Goal: Communication & Community: Connect with others

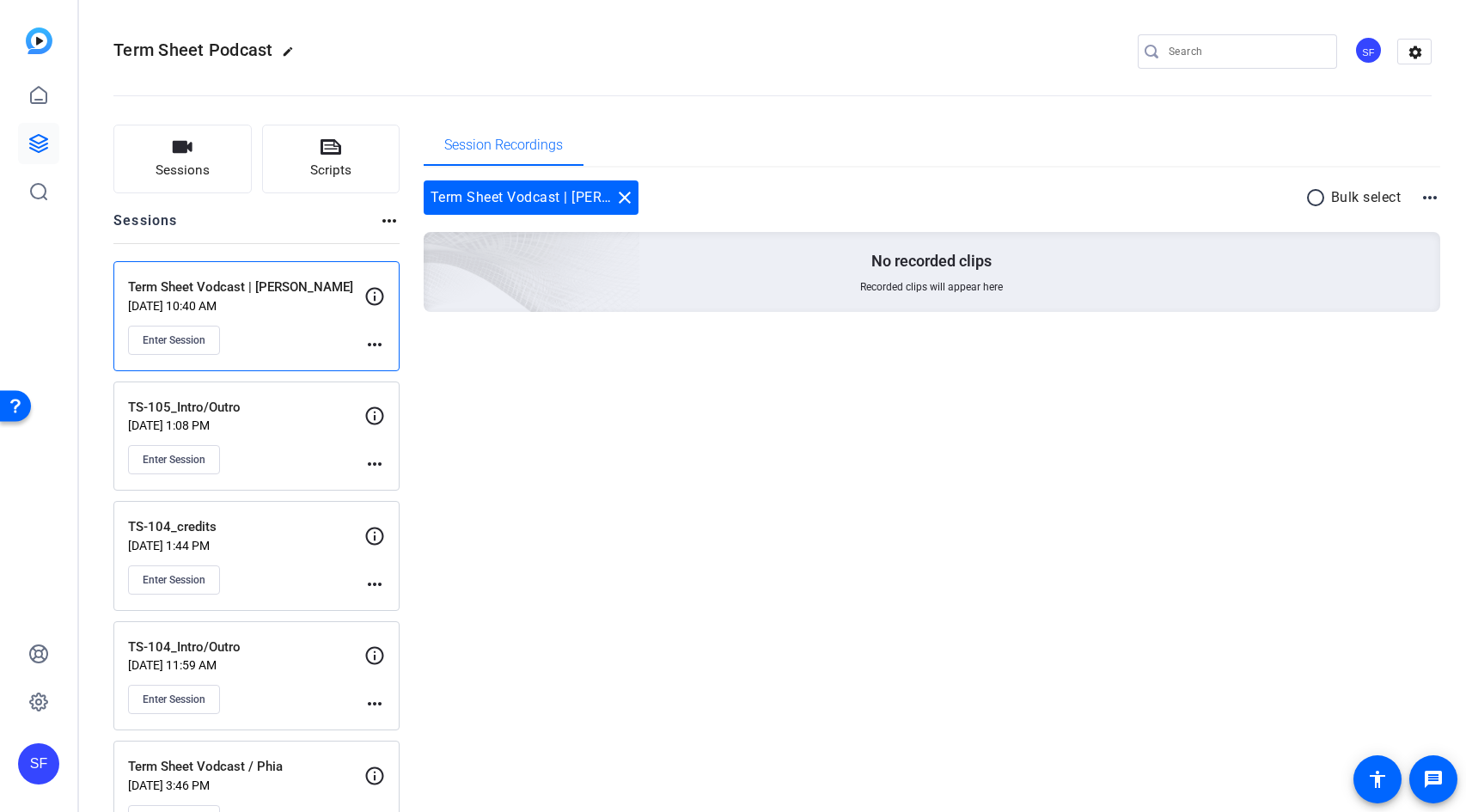
click at [304, 340] on div "Enter Session" at bounding box center [245, 340] width 236 height 30
click at [196, 340] on span "Enter Session" at bounding box center [173, 340] width 62 height 14
click at [381, 347] on mat-icon "more_horiz" at bounding box center [374, 344] width 21 height 21
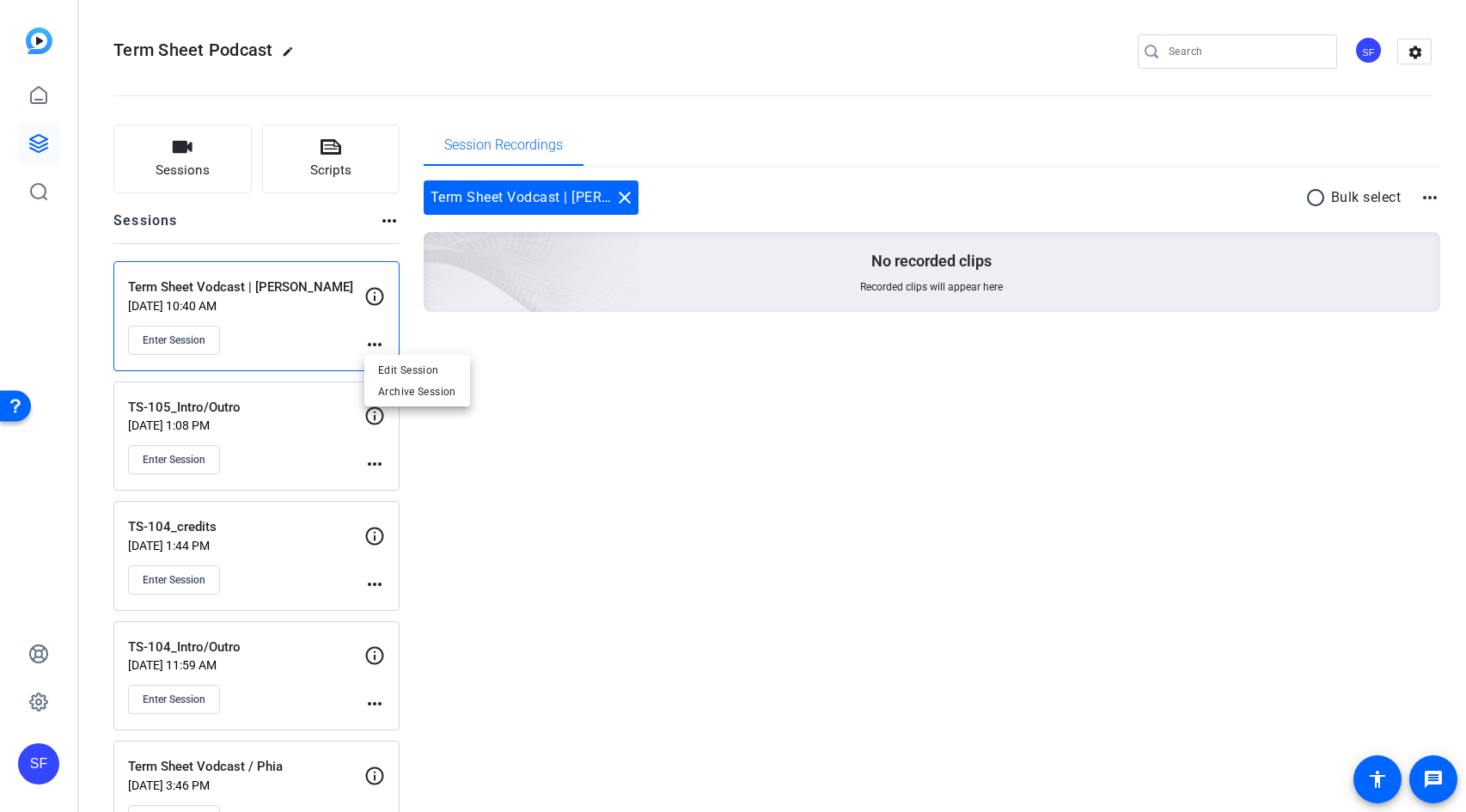
click at [799, 419] on div at bounding box center [733, 406] width 1466 height 812
click at [155, 344] on span "Enter Session" at bounding box center [173, 340] width 62 height 14
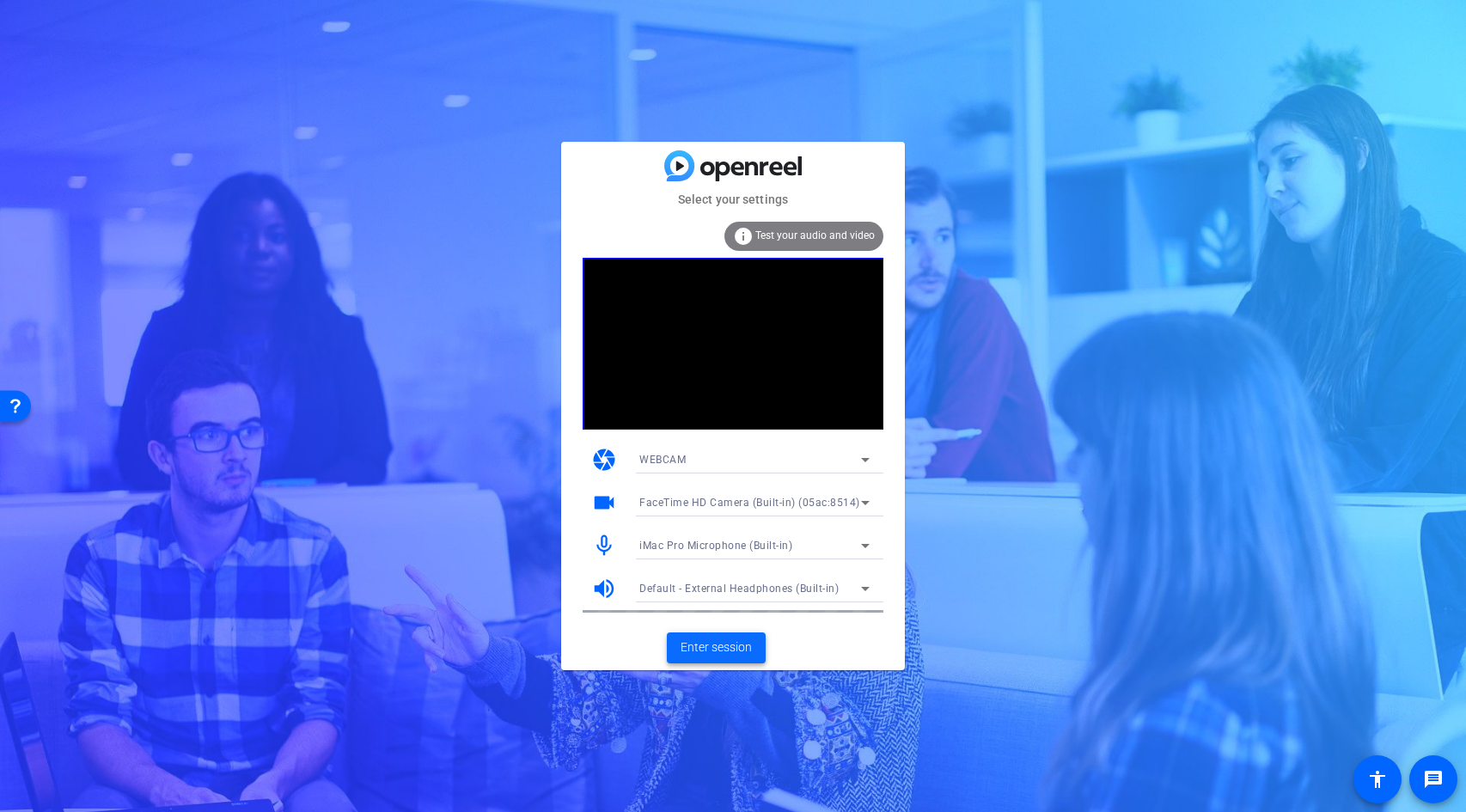
click at [724, 650] on span "Enter session" at bounding box center [716, 647] width 71 height 18
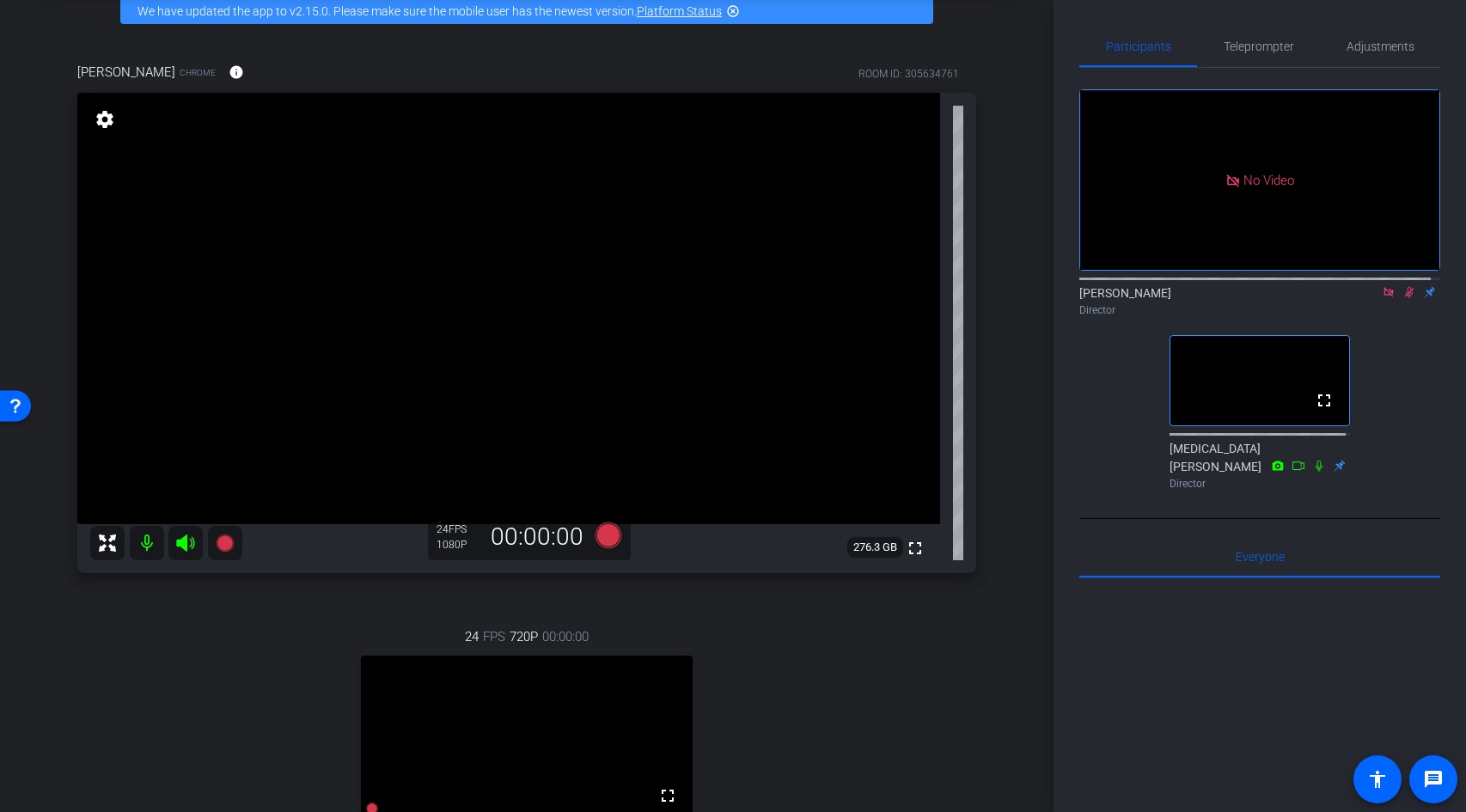
scroll to position [135, 0]
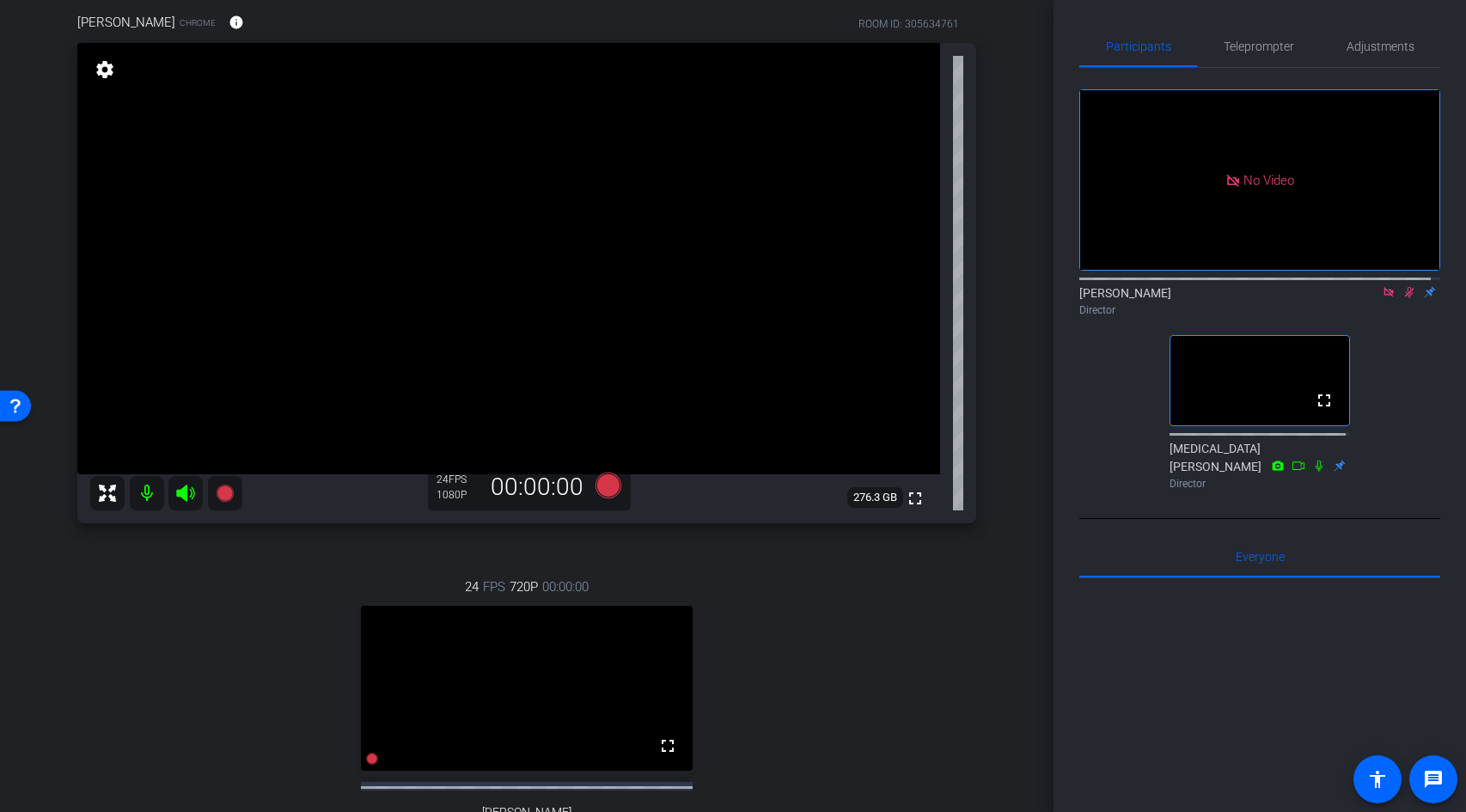
click at [1405, 298] on icon at bounding box center [1410, 292] width 10 height 11
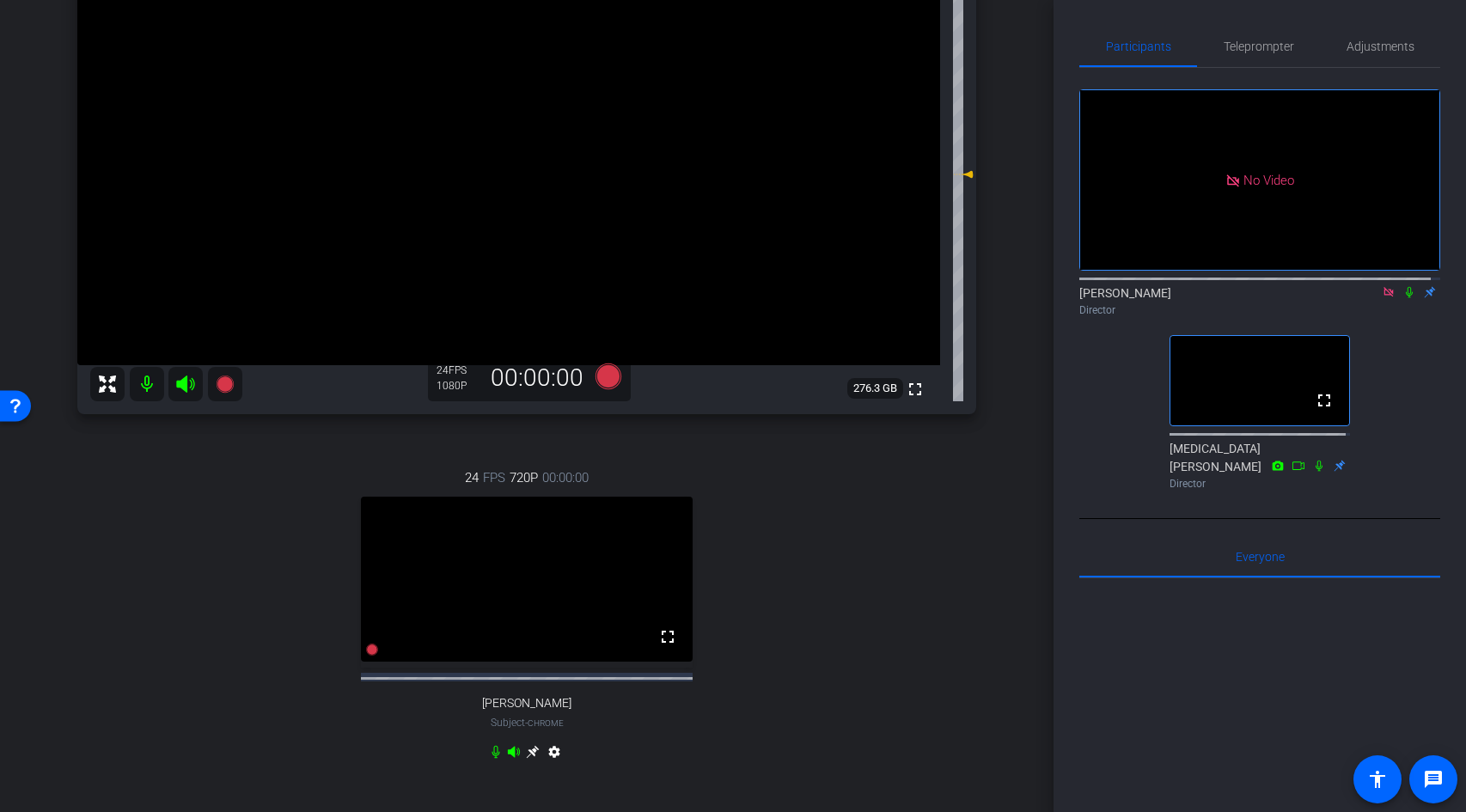
scroll to position [244, 0]
click at [1406, 298] on icon at bounding box center [1409, 292] width 7 height 11
